Goal: Obtain resource: Download file/media

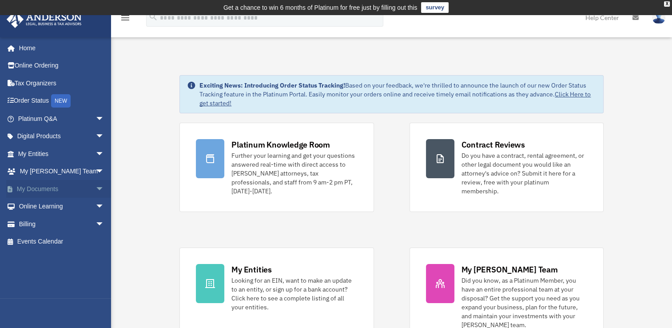
click at [66, 189] on link "My Documents arrow_drop_down" at bounding box center [61, 189] width 111 height 18
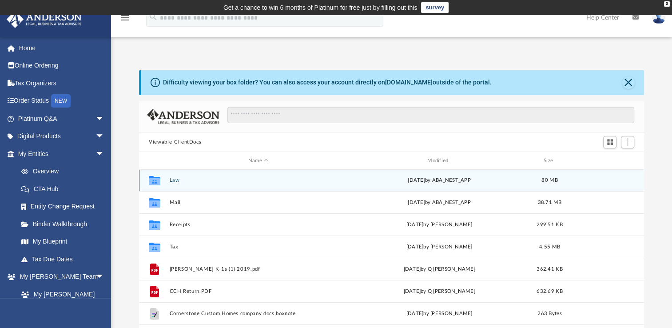
scroll to position [89, 0]
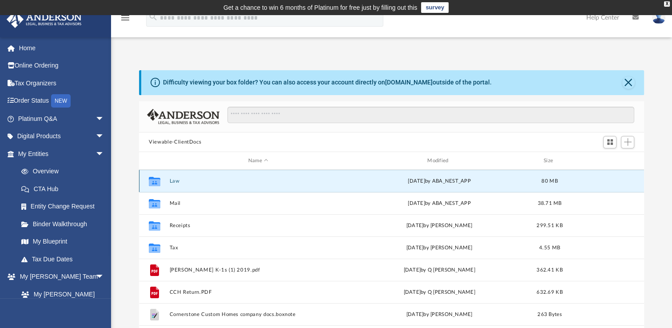
click at [174, 178] on button "Law" at bounding box center [258, 181] width 177 height 6
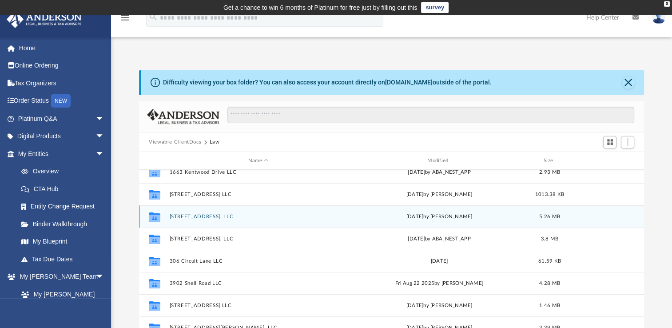
scroll to position [55, 0]
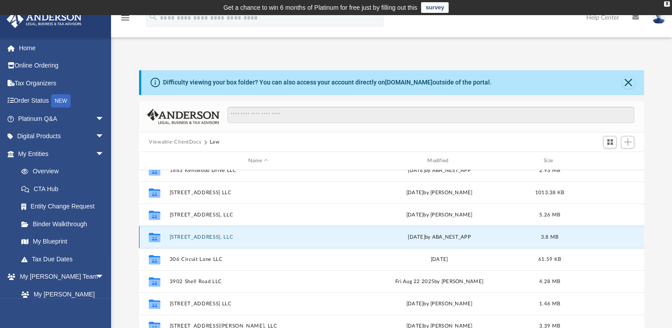
click at [211, 238] on button "[STREET_ADDRESS], LLC" at bounding box center [258, 237] width 177 height 6
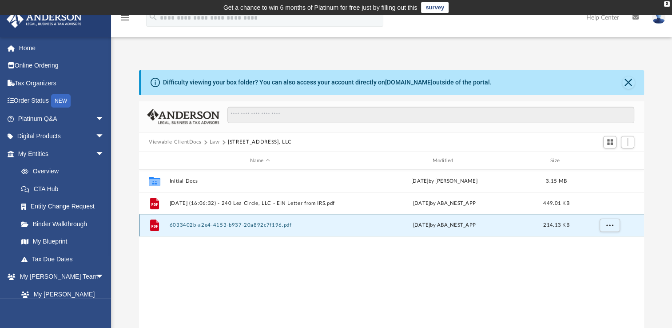
click at [231, 226] on button "6033402b-a2e4-4153-b937-20a892c7f196.pdf" at bounding box center [260, 225] width 181 height 6
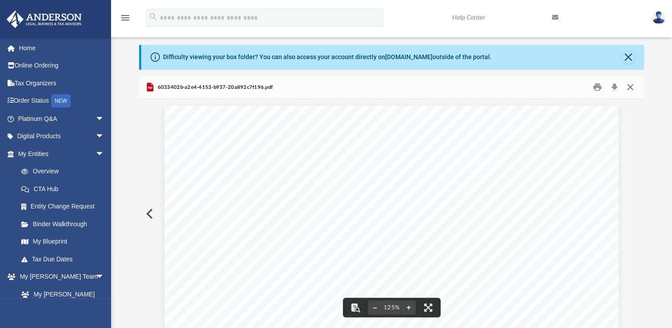
click at [629, 90] on button "Close" at bounding box center [629, 87] width 16 height 14
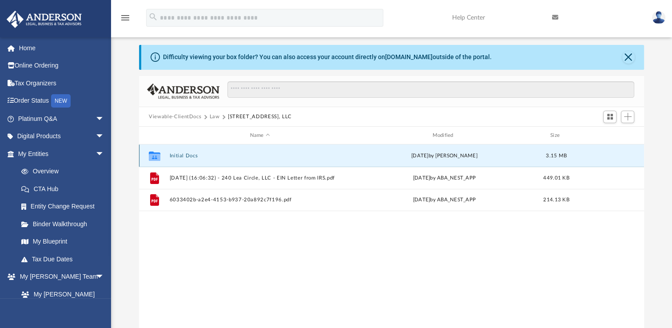
click at [190, 157] on button "Initial Docs" at bounding box center [260, 156] width 181 height 6
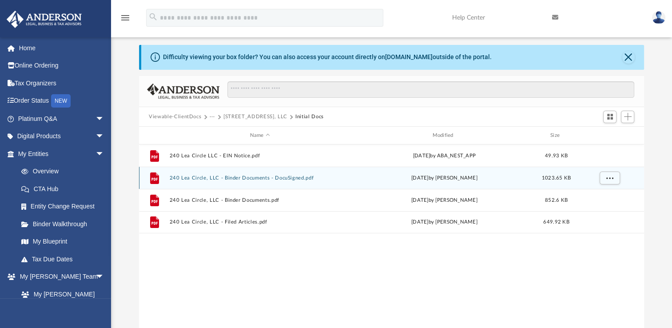
click at [219, 177] on button "240 Lea Circle, LLC - Binder Documents - DocuSigned.pdf" at bounding box center [260, 178] width 181 height 6
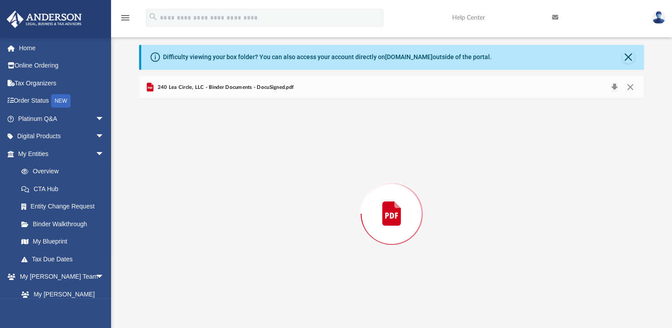
click at [219, 177] on div "Preview" at bounding box center [391, 213] width 505 height 229
